Goal: Transaction & Acquisition: Purchase product/service

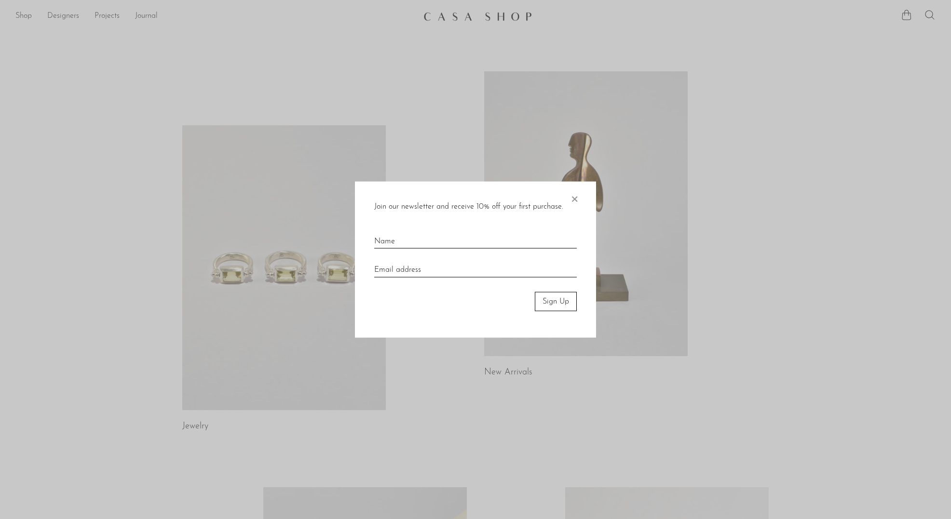
click at [278, 256] on div at bounding box center [475, 259] width 951 height 519
click at [576, 199] on span "×" at bounding box center [574, 196] width 10 height 31
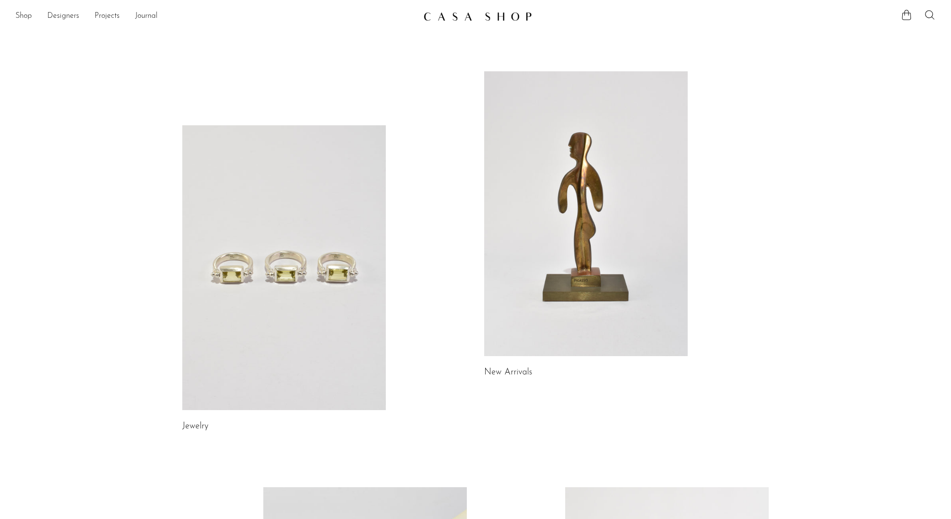
click at [330, 249] on link at bounding box center [283, 267] width 203 height 285
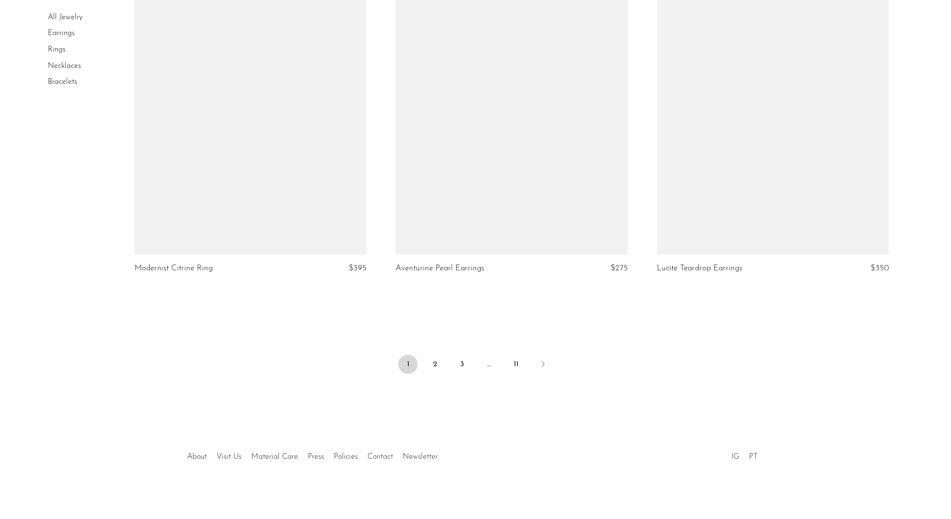
scroll to position [4203, 0]
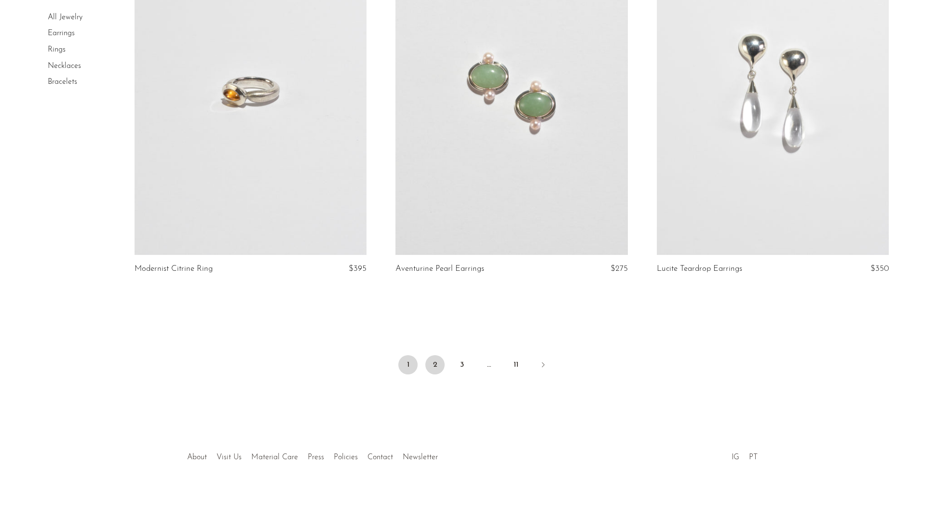
click at [437, 359] on link "2" at bounding box center [434, 364] width 19 height 19
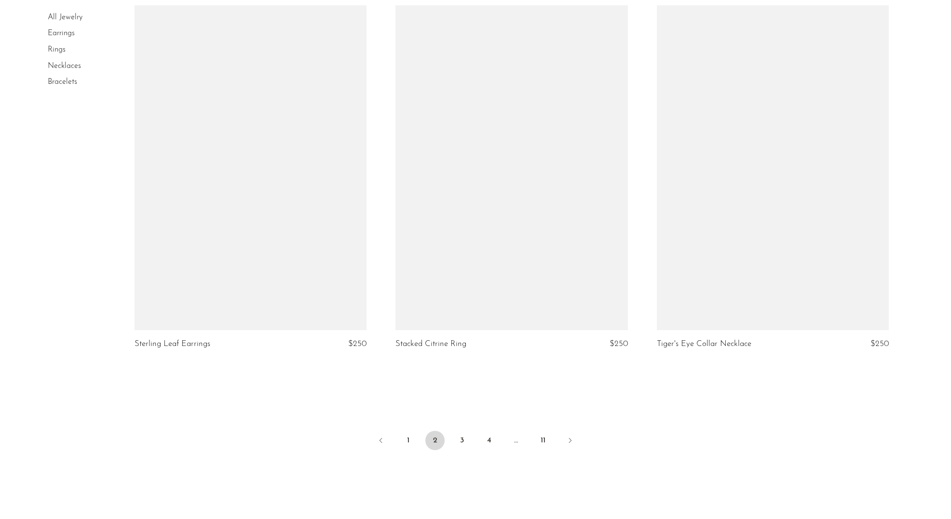
scroll to position [4138, 0]
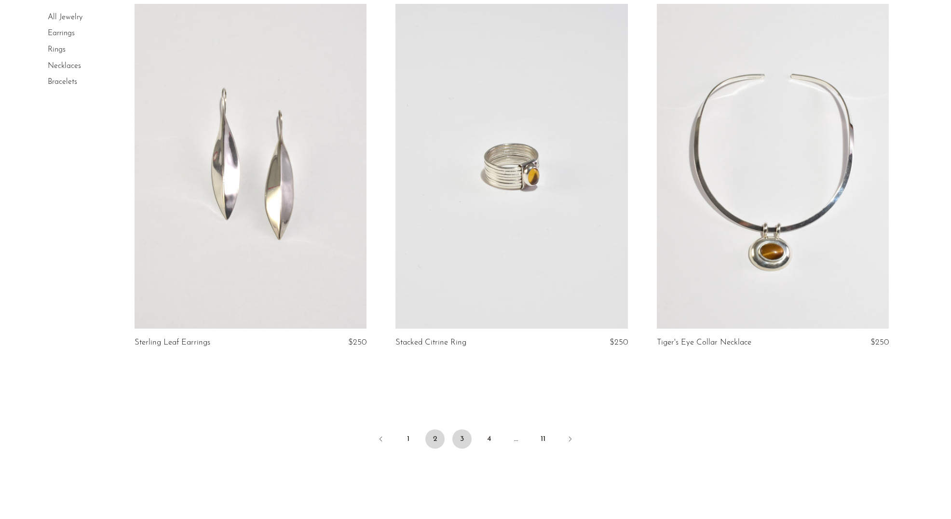
click at [461, 436] on link "3" at bounding box center [461, 439] width 19 height 19
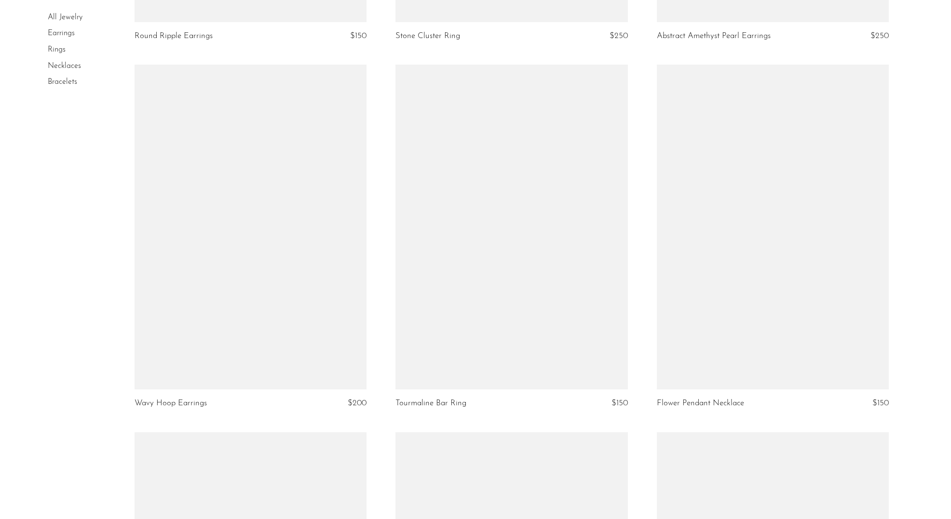
scroll to position [3337, 0]
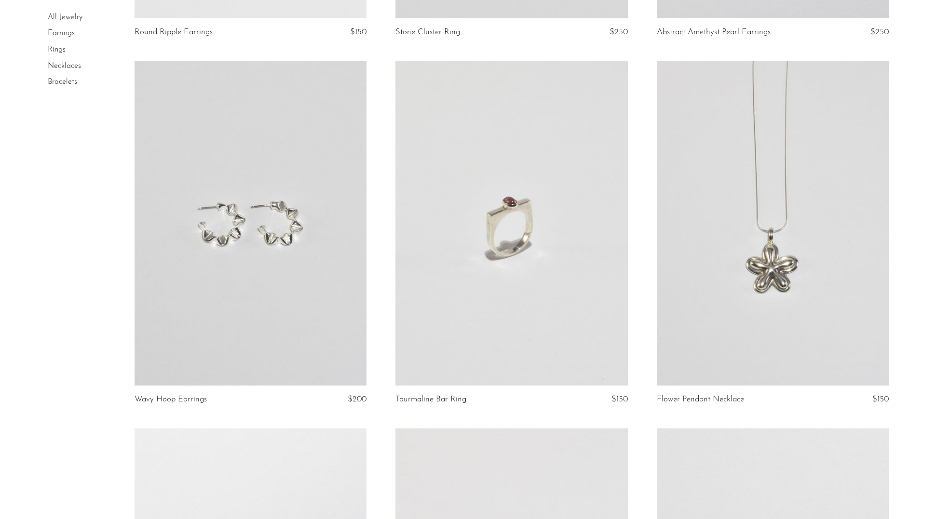
click at [756, 303] on link at bounding box center [773, 223] width 232 height 325
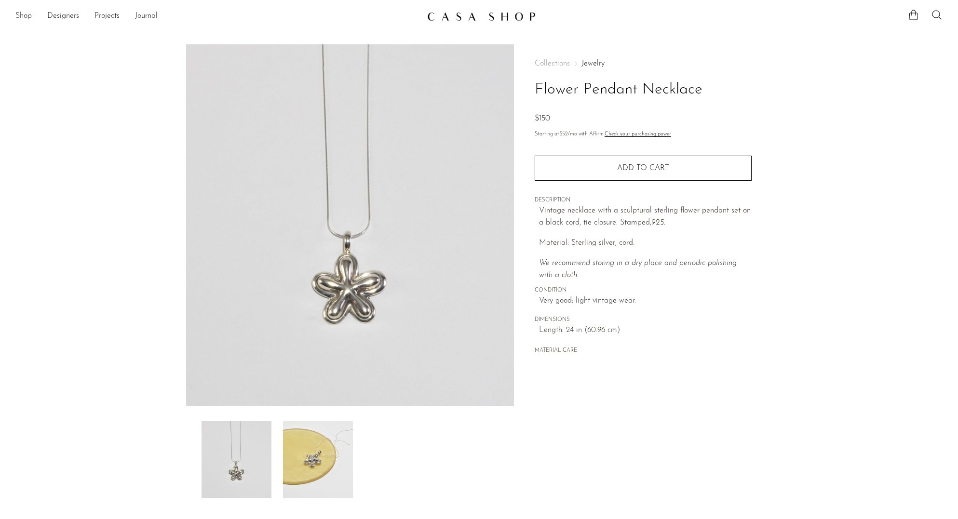
scroll to position [0, 0]
click at [309, 465] on img at bounding box center [318, 459] width 70 height 77
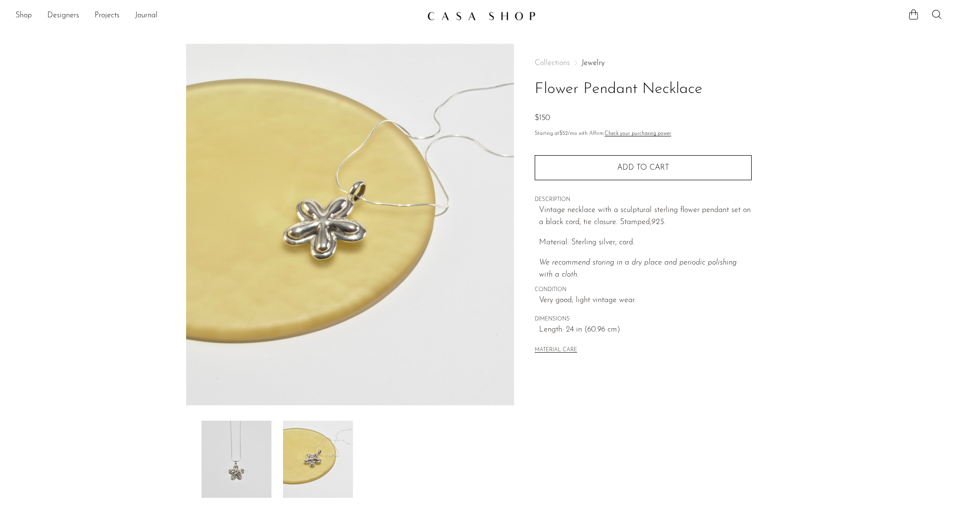
click at [236, 474] on img at bounding box center [237, 459] width 70 height 77
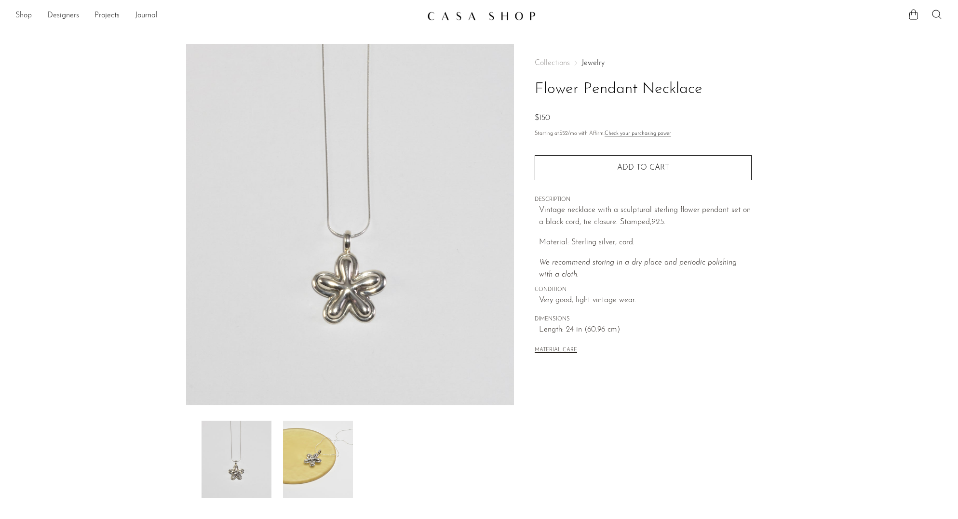
click at [309, 462] on img at bounding box center [318, 459] width 70 height 77
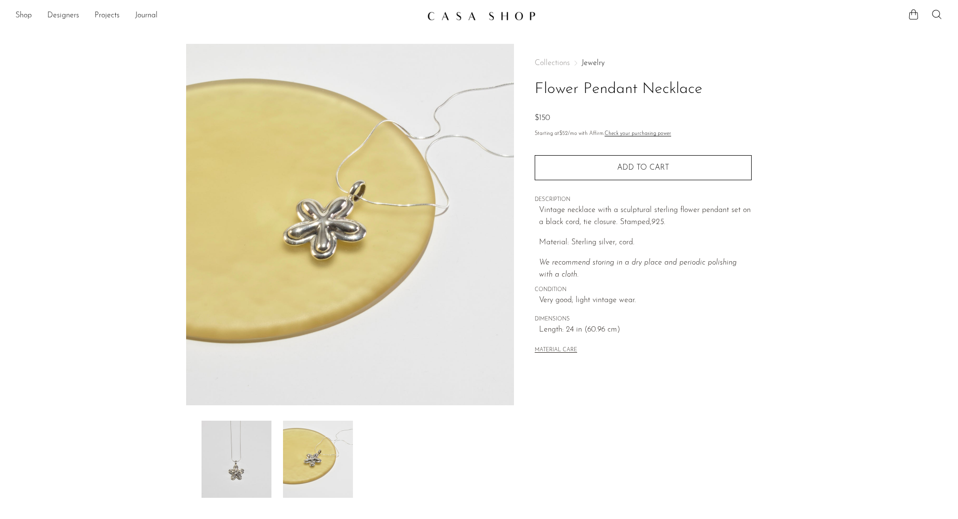
click at [410, 207] on img at bounding box center [350, 225] width 328 height 362
